Goal: Information Seeking & Learning: Learn about a topic

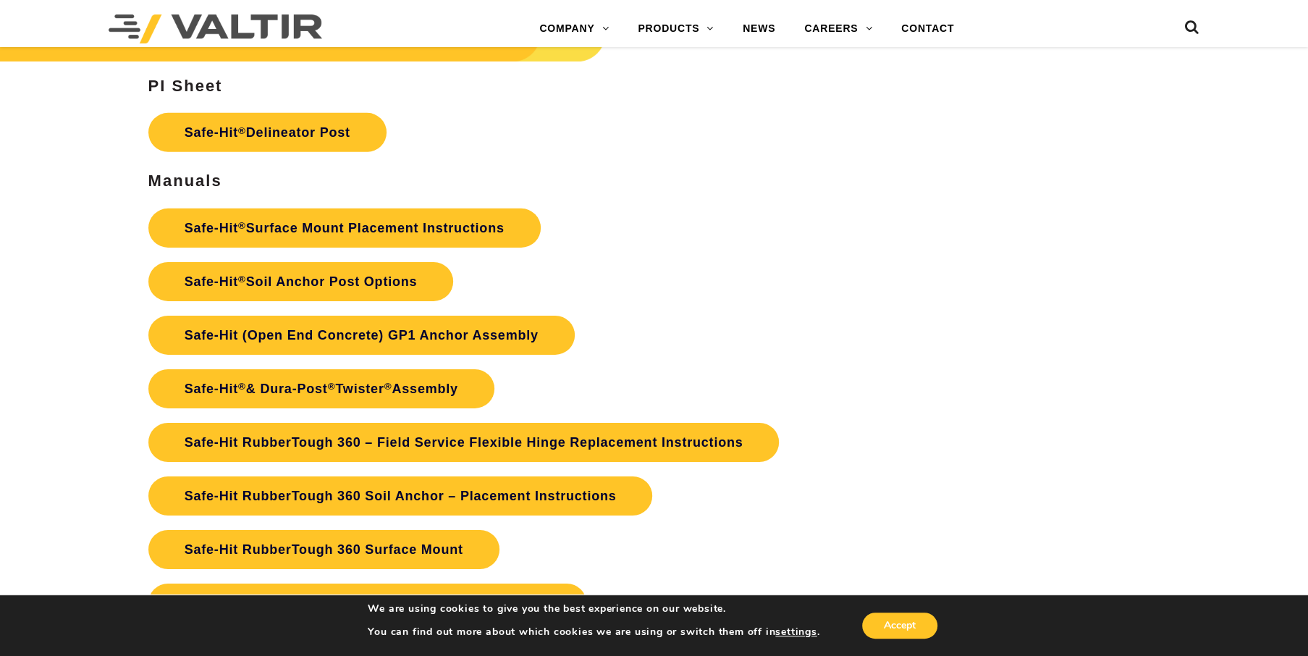
scroll to position [3112, 0]
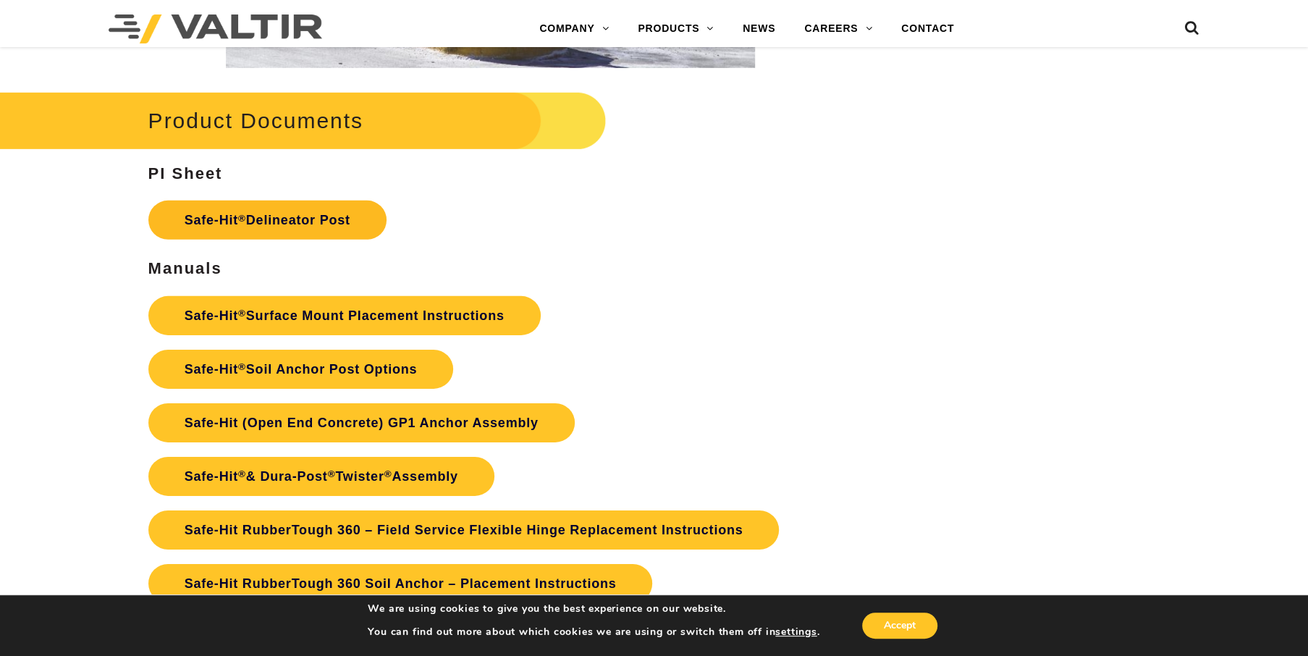
click at [287, 219] on link "Safe-Hit ® Delineator Post" at bounding box center [267, 219] width 238 height 39
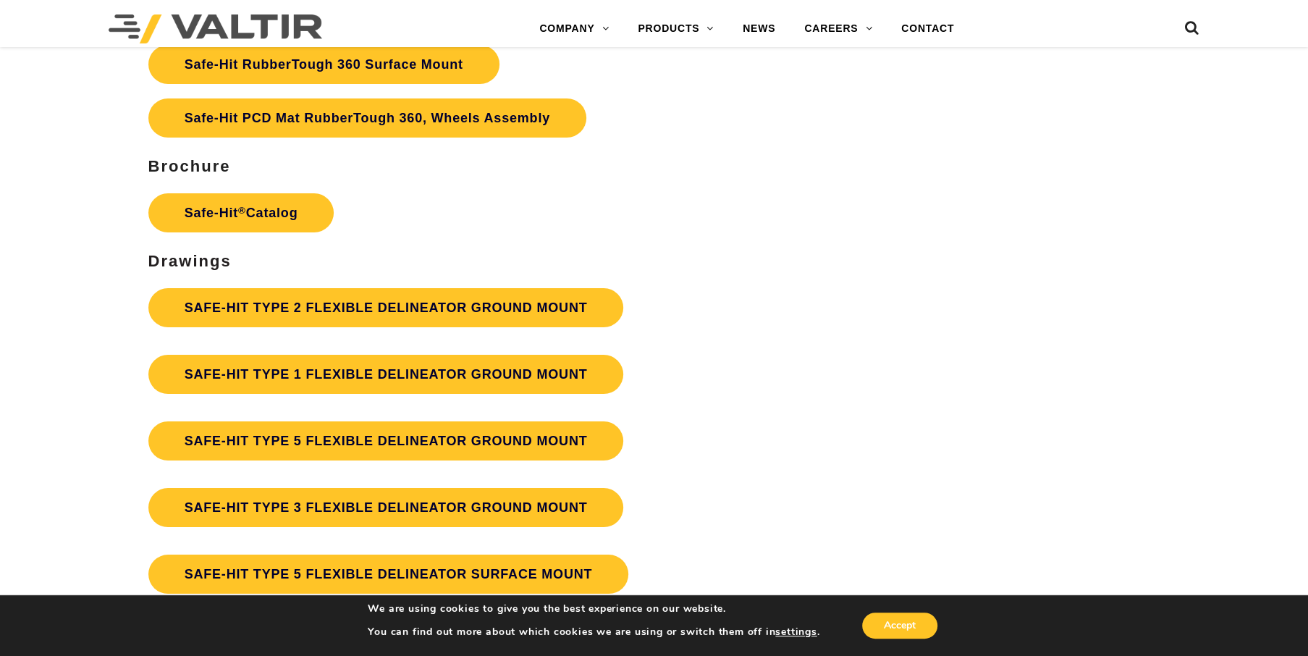
scroll to position [3691, 0]
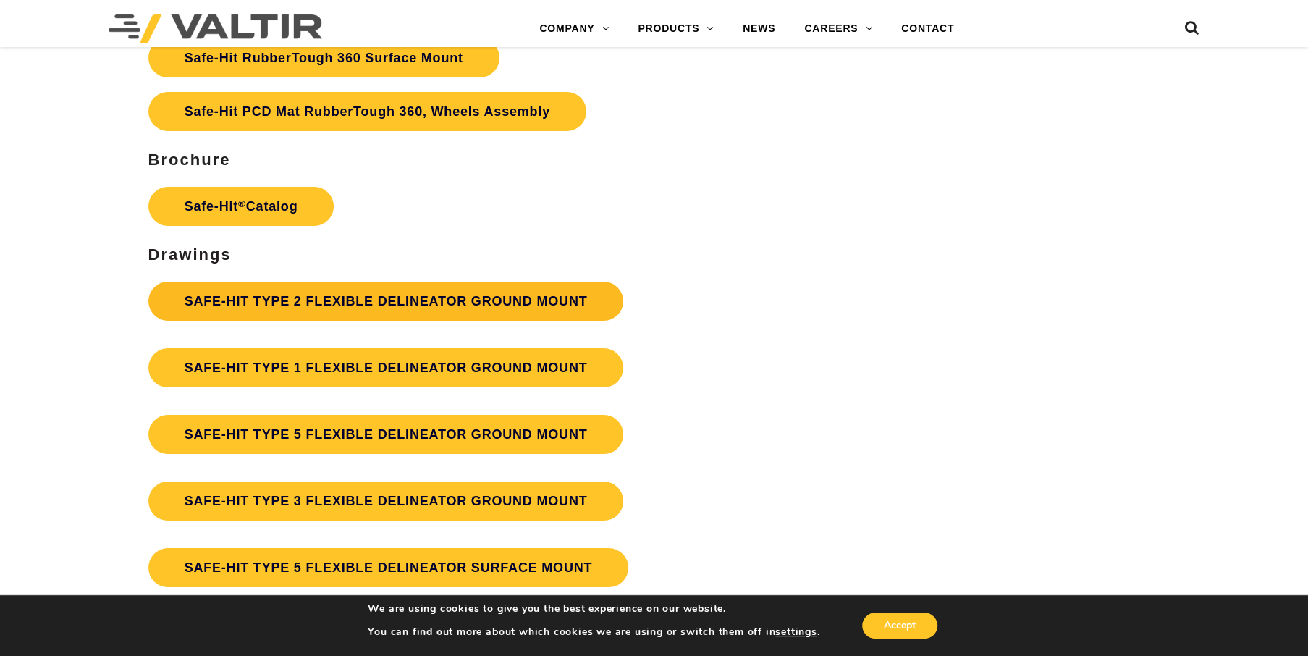
click at [356, 295] on link "SAFE-HIT TYPE 2 FLEXIBLE DELINEATOR GROUND MOUNT" at bounding box center [386, 301] width 476 height 39
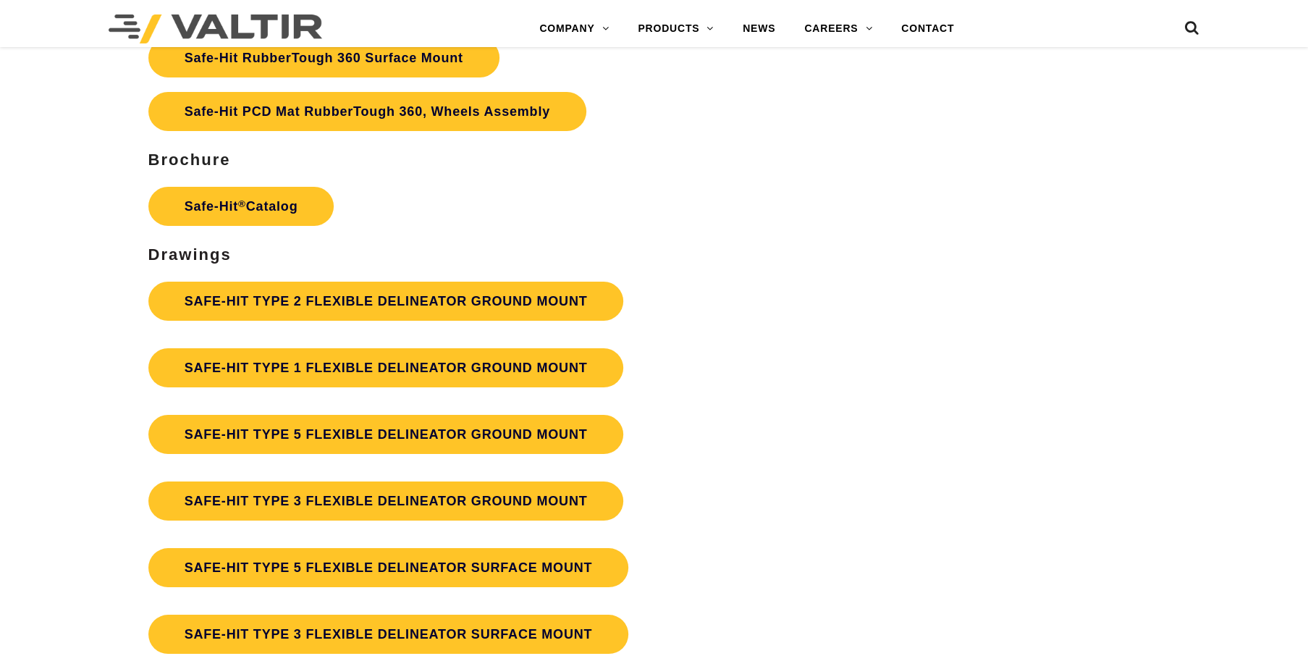
scroll to position [3691, 0]
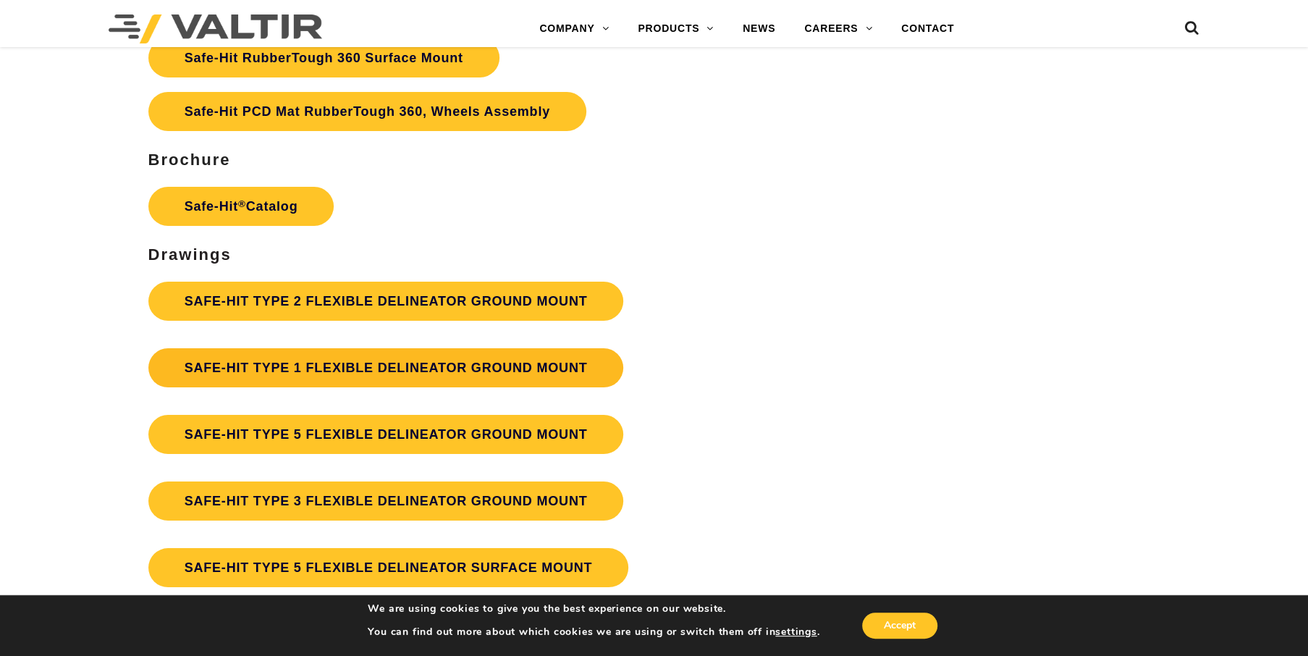
click at [429, 368] on link "SAFE-HIT TYPE 1 FLEXIBLE DELINEATOR GROUND MOUNT" at bounding box center [386, 367] width 476 height 39
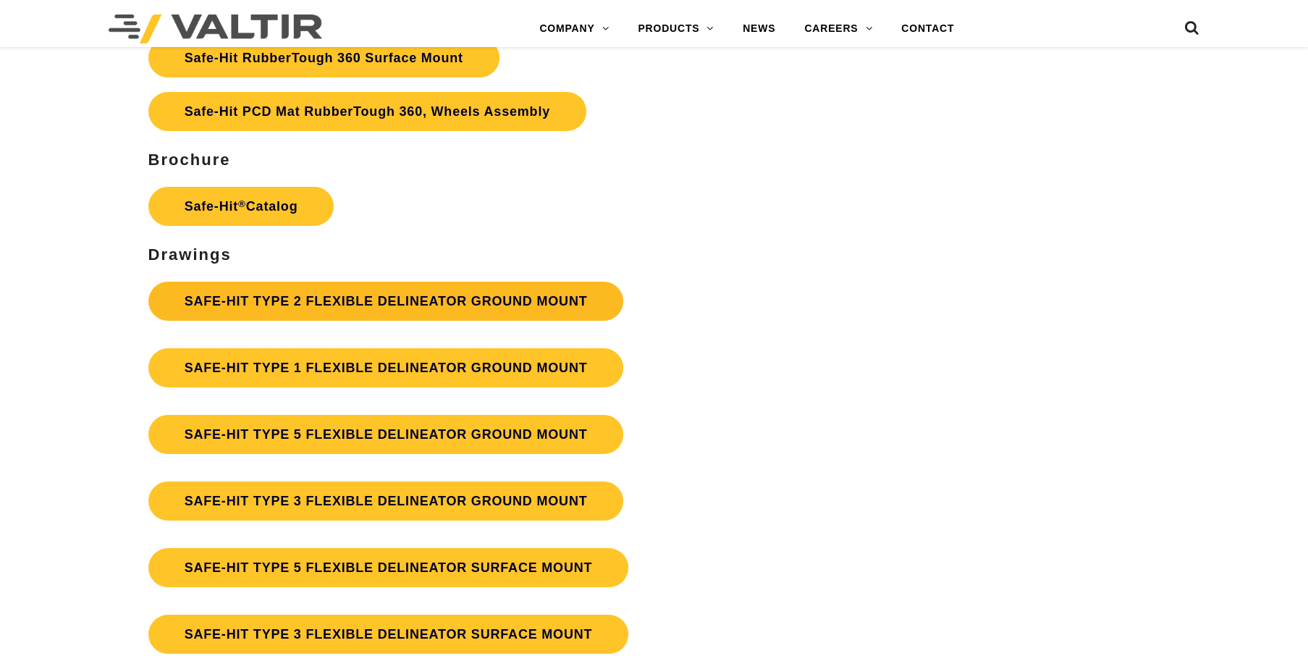
scroll to position [3691, 0]
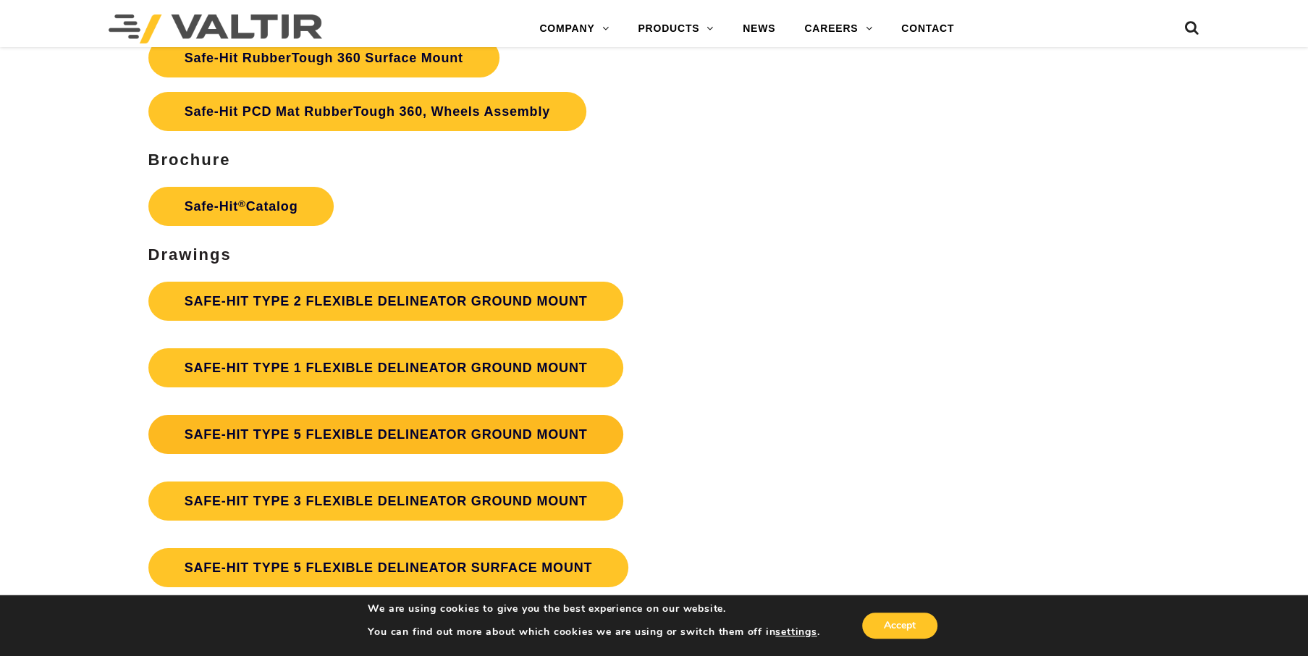
click at [371, 432] on link "SAFE-HIT TYPE 5 FLEXIBLE DELINEATOR GROUND MOUNT" at bounding box center [386, 434] width 476 height 39
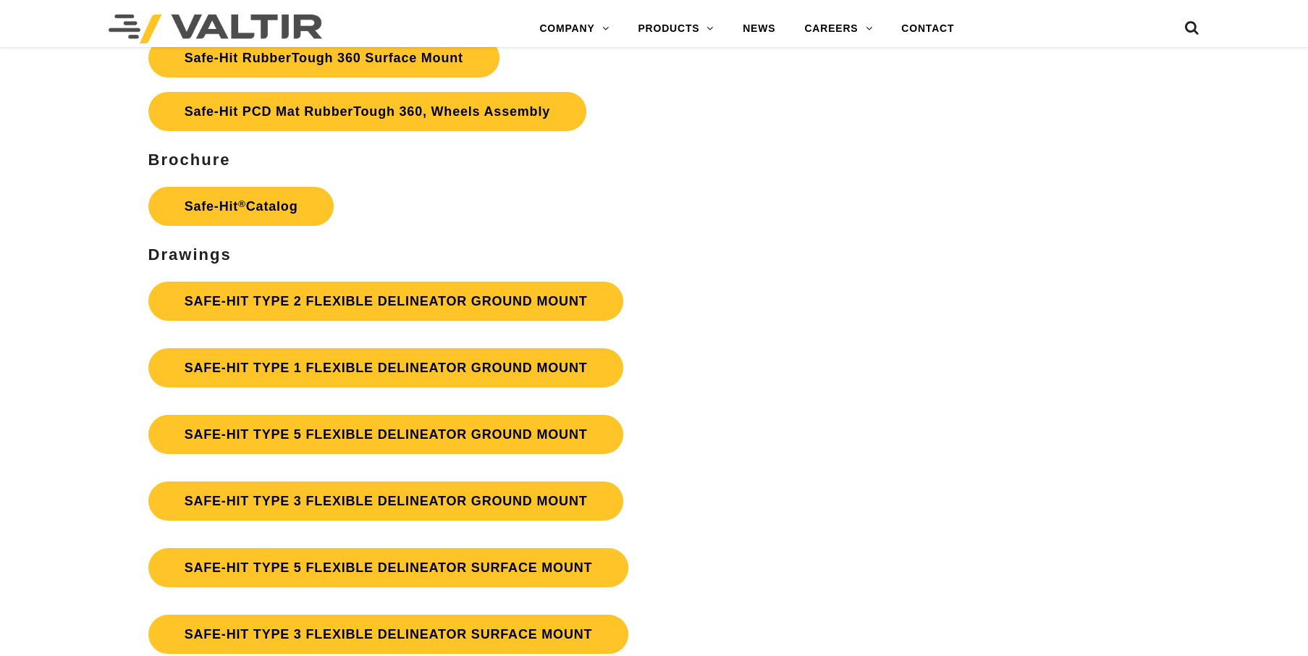
scroll to position [3691, 0]
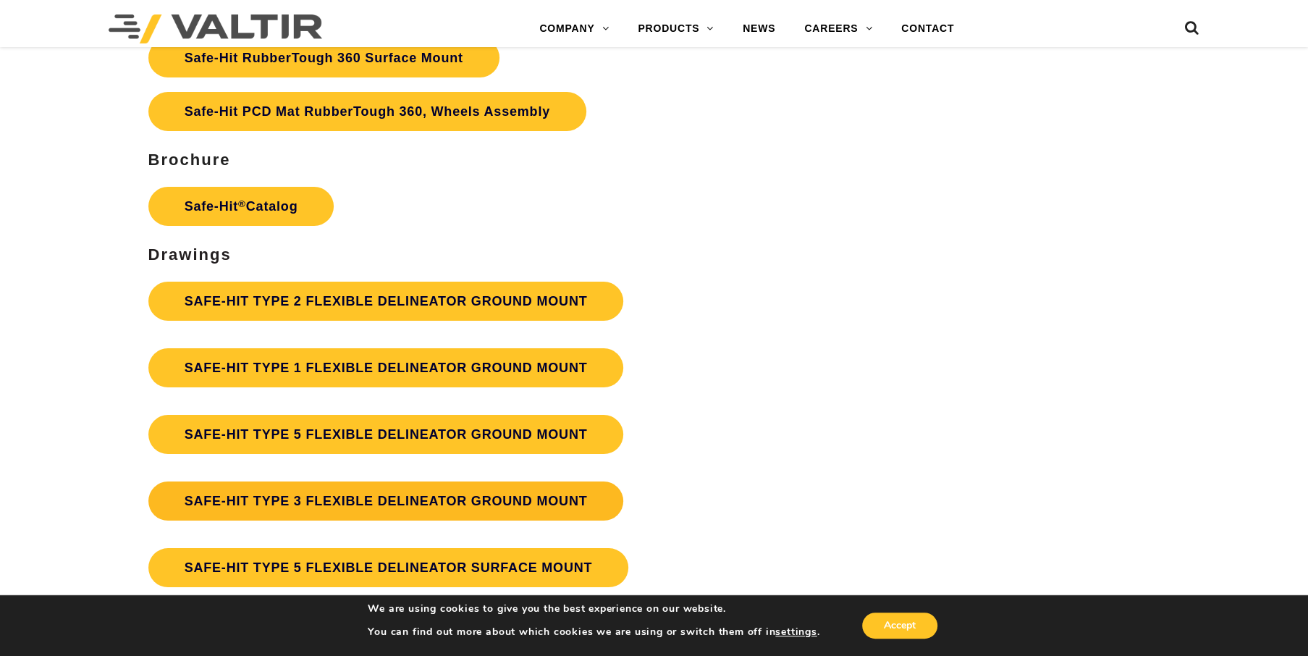
click at [394, 498] on link "SAFE-HIT TYPE 3 FLEXIBLE DELINEATOR GROUND MOUNT" at bounding box center [386, 500] width 476 height 39
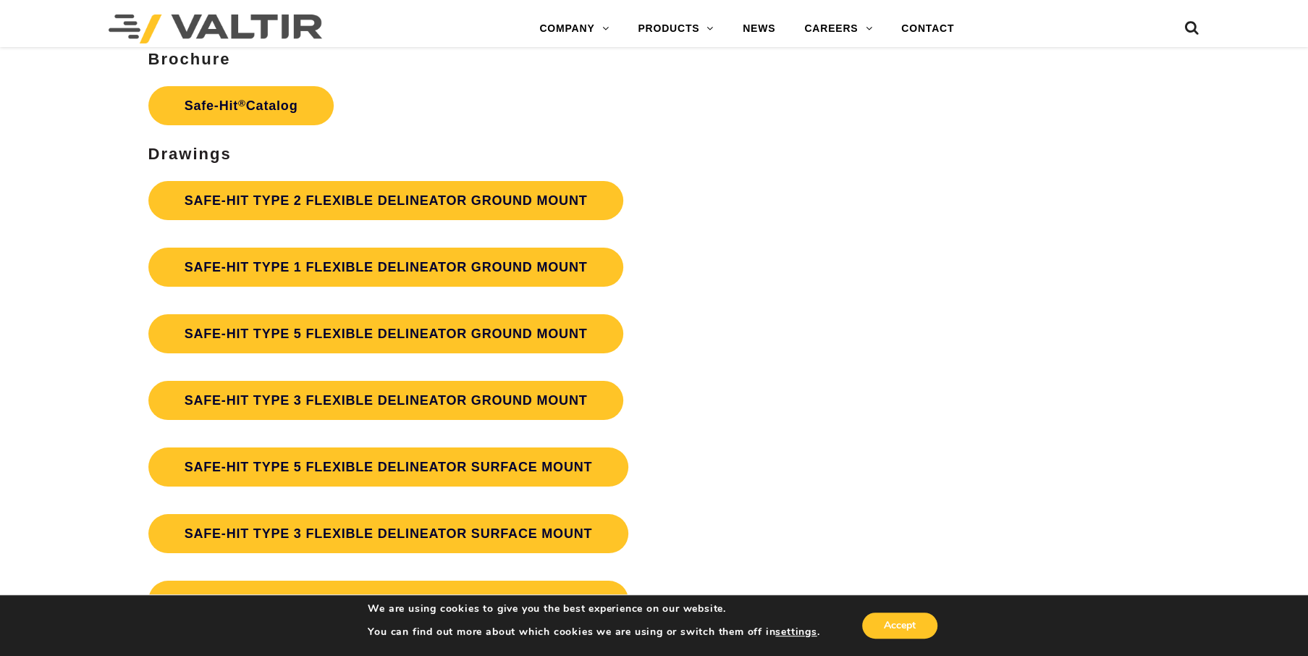
scroll to position [3836, 0]
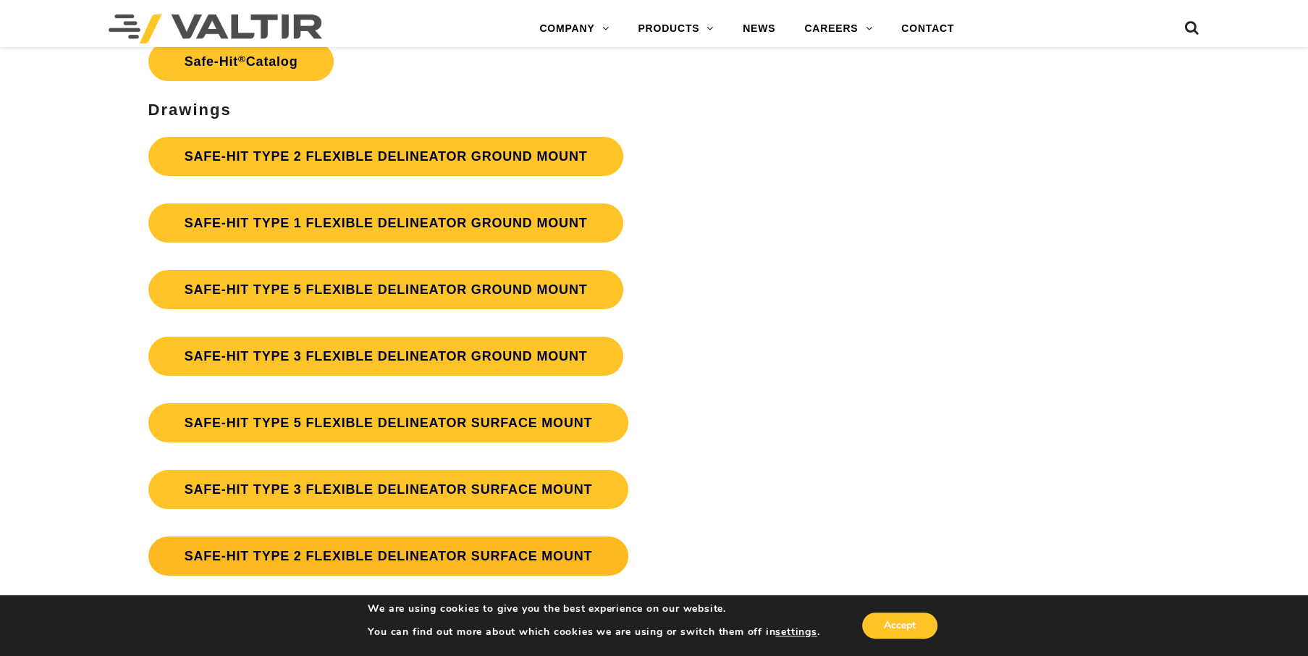
click at [410, 545] on link "SAFE-HIT TYPE 2 FLEXIBLE DELINEATOR SURFACE MOUNT" at bounding box center [388, 555] width 481 height 39
